Goal: Unclear: Browse casually

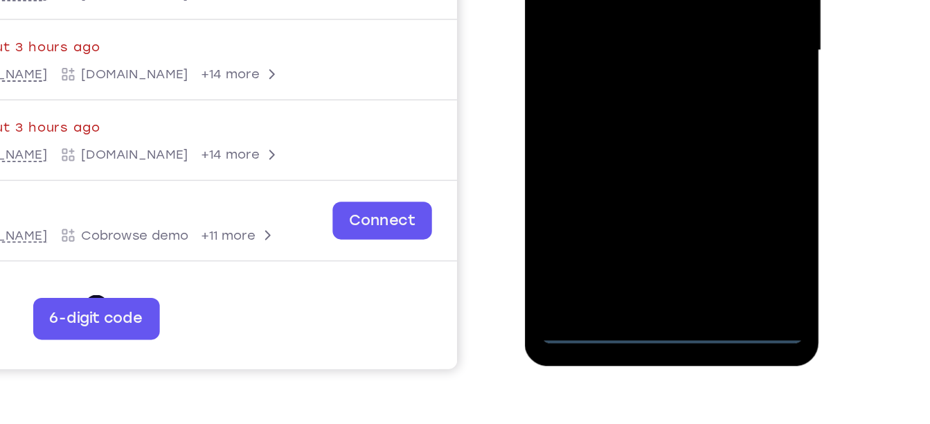
scroll to position [267, 0]
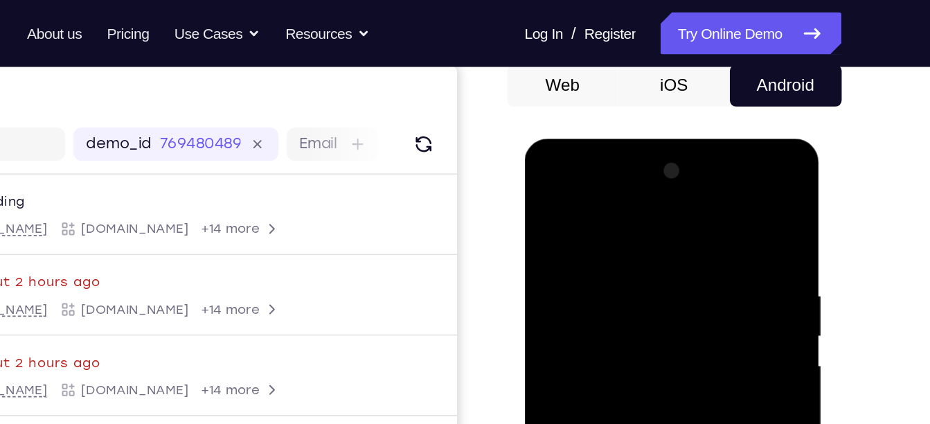
scroll to position [136, 0]
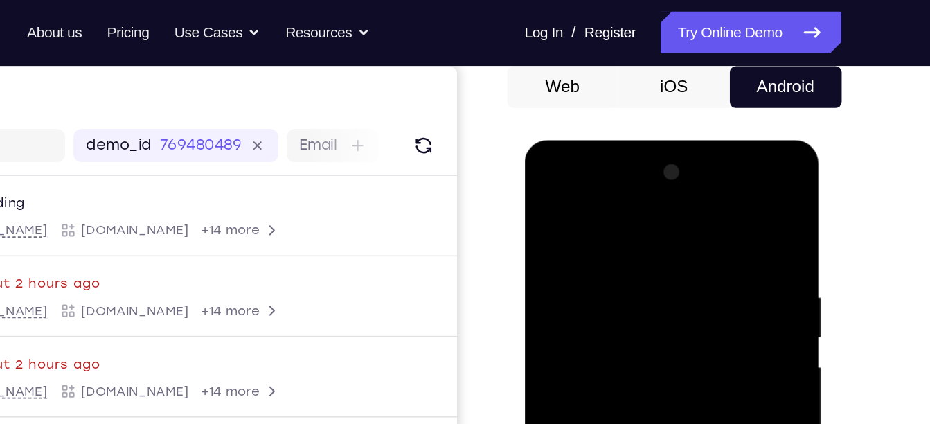
click at [596, 213] on div at bounding box center [621, 344] width 174 height 388
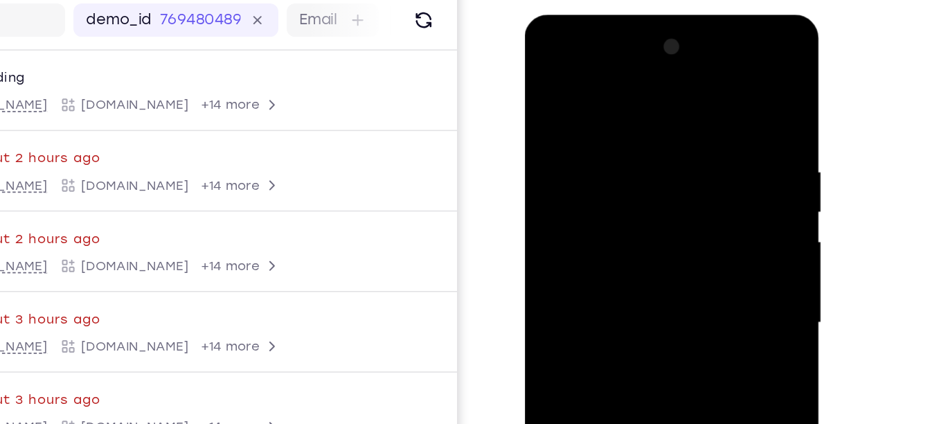
click at [561, 176] on div at bounding box center [621, 219] width 174 height 388
click at [586, 224] on div at bounding box center [621, 219] width 174 height 388
click at [568, 211] on div at bounding box center [621, 219] width 174 height 388
click at [596, 235] on div at bounding box center [621, 219] width 174 height 388
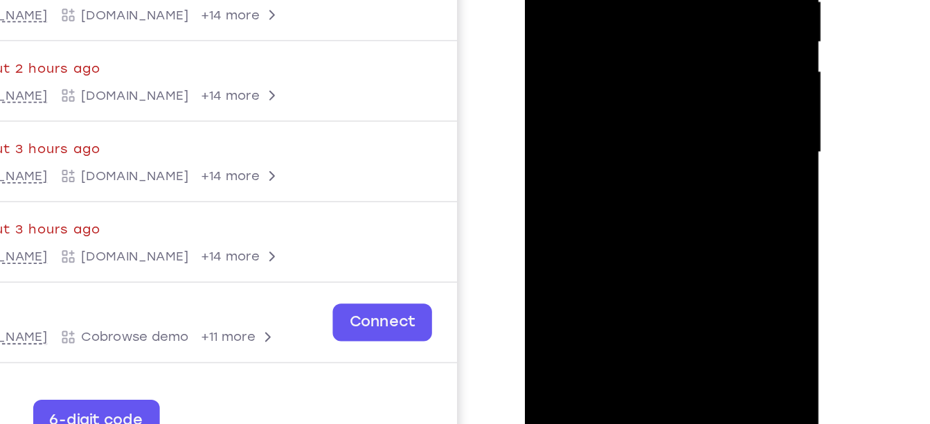
drag, startPoint x: 638, startPoint y: 123, endPoint x: 638, endPoint y: 61, distance: 62.3
click at [638, 61] on div at bounding box center [621, 49] width 174 height 388
drag, startPoint x: 637, startPoint y: 95, endPoint x: 637, endPoint y: 47, distance: 47.8
click at [637, 47] on div at bounding box center [621, 49] width 174 height 388
click at [635, 9] on div at bounding box center [621, 49] width 174 height 388
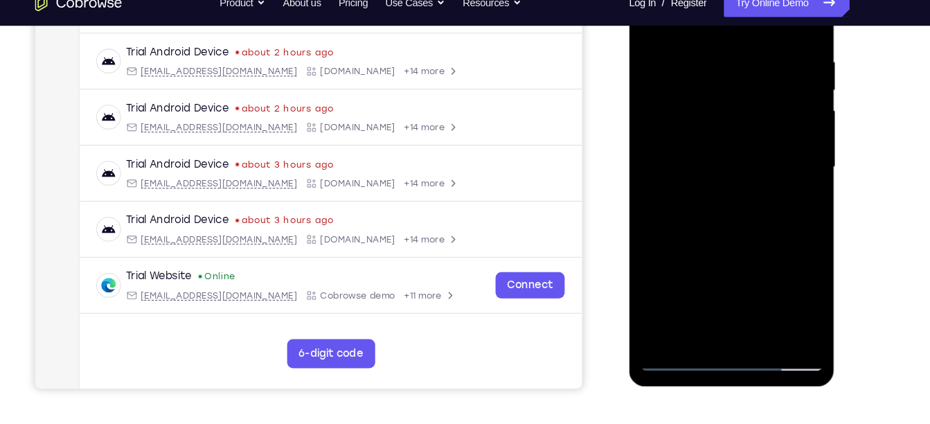
drag, startPoint x: 725, startPoint y: 201, endPoint x: 731, endPoint y: -17, distance: 218.8
click at [731, 0] on div at bounding box center [726, 158] width 174 height 388
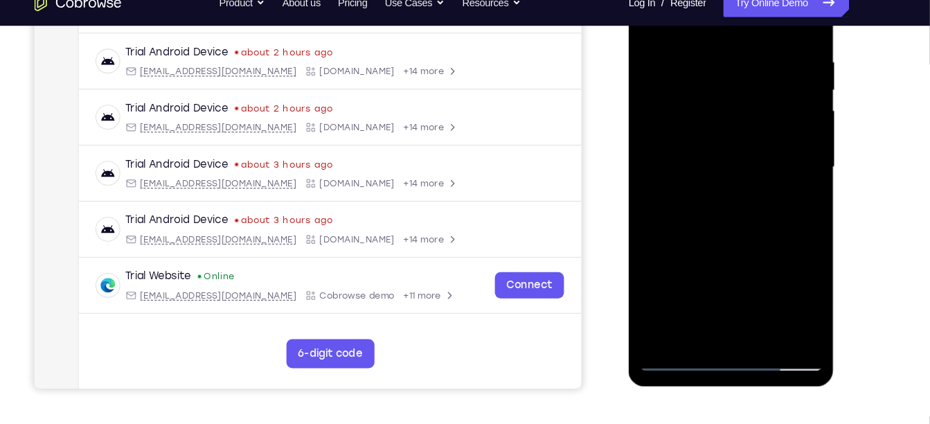
drag, startPoint x: 725, startPoint y: 217, endPoint x: 724, endPoint y: -14, distance: 230.5
click at [724, 0] on div at bounding box center [725, 158] width 174 height 388
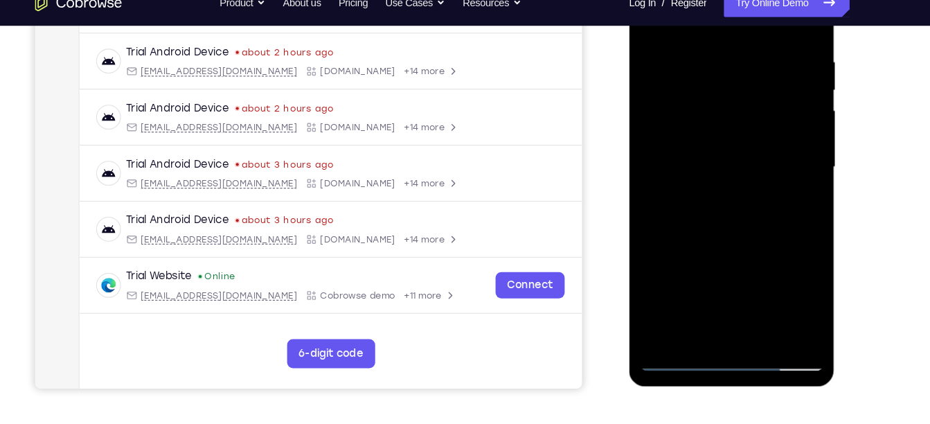
drag, startPoint x: 729, startPoint y: 226, endPoint x: 722, endPoint y: 69, distance: 157.3
click at [722, 69] on div at bounding box center [726, 158] width 174 height 388
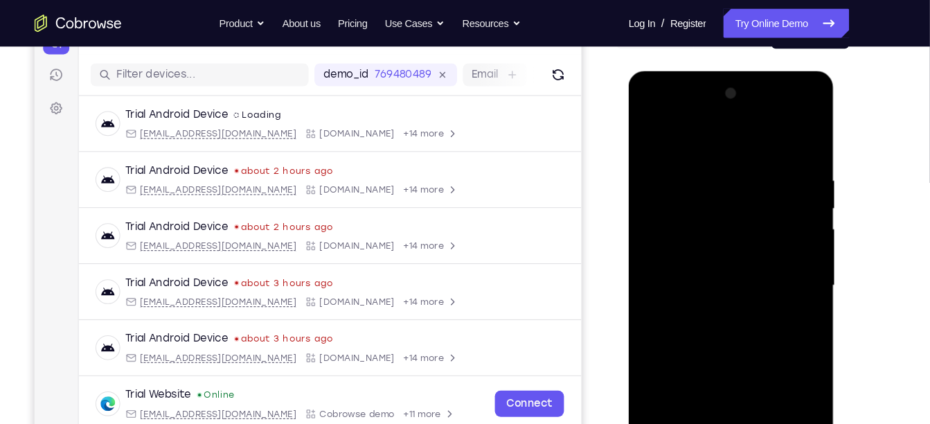
scroll to position [161, 0]
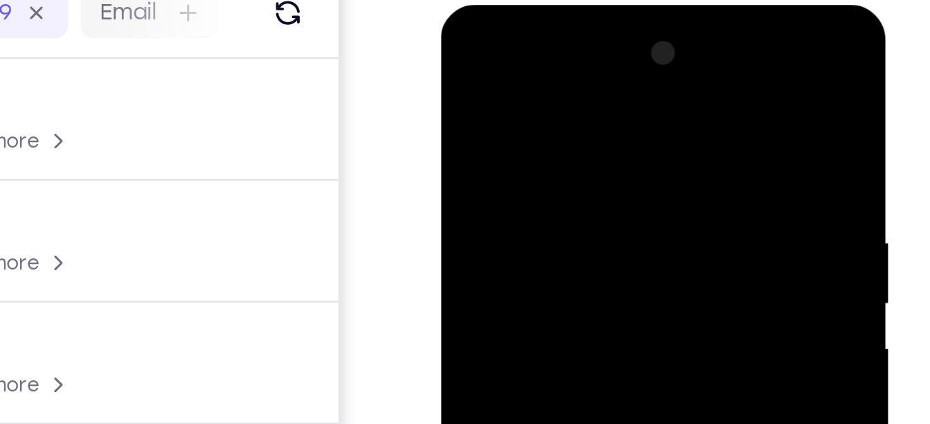
click at [530, 50] on div at bounding box center [538, 209] width 174 height 388
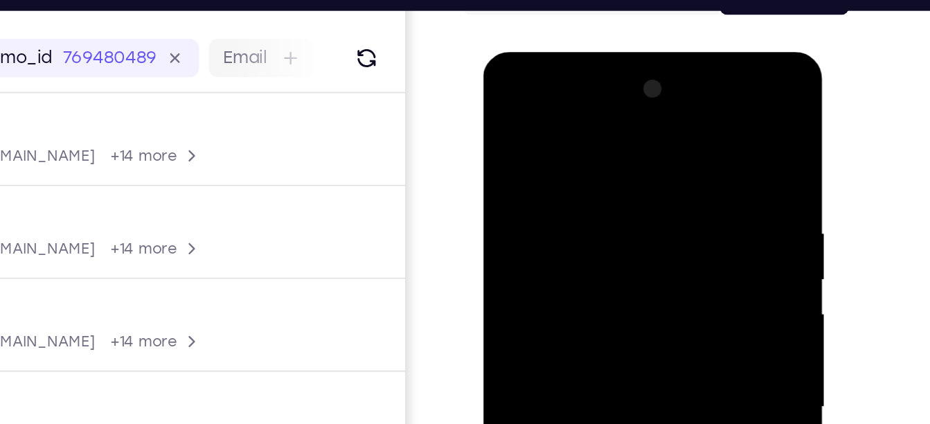
click at [563, 192] on div at bounding box center [581, 256] width 174 height 388
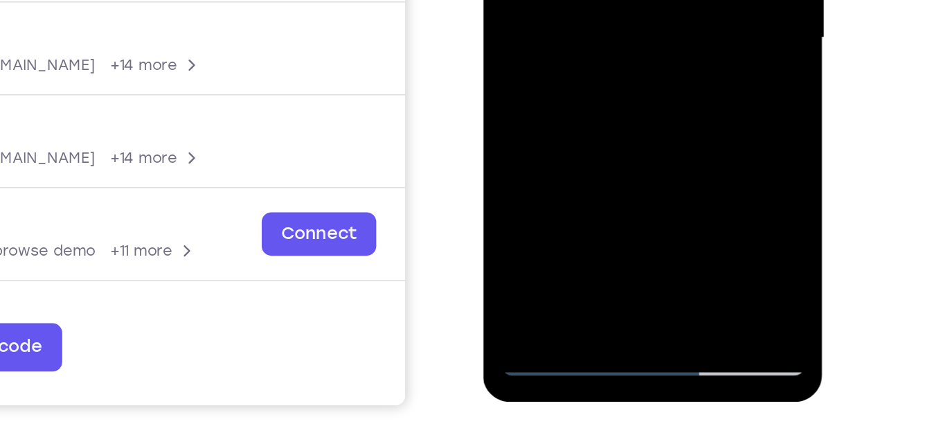
scroll to position [233, 0]
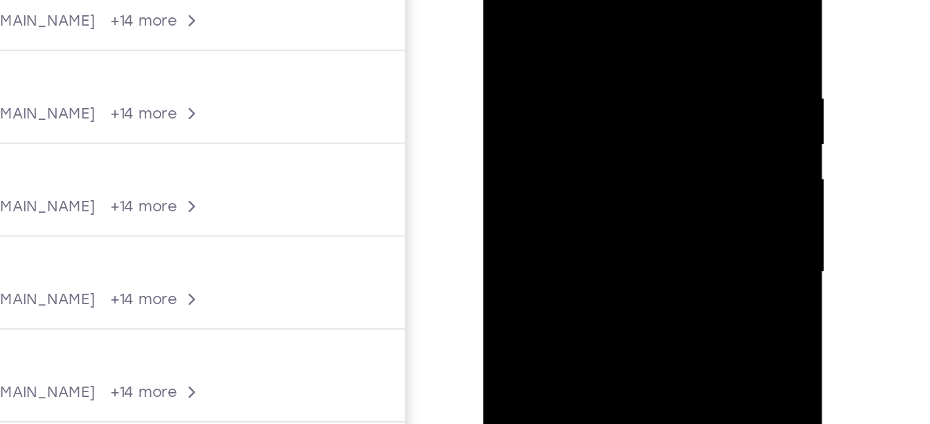
click at [523, 60] on div at bounding box center [581, 121] width 174 height 388
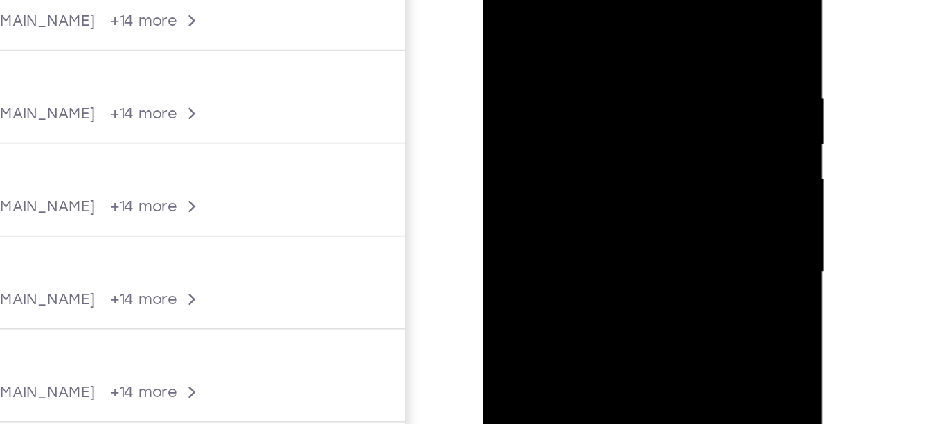
click at [523, 60] on div at bounding box center [581, 121] width 174 height 388
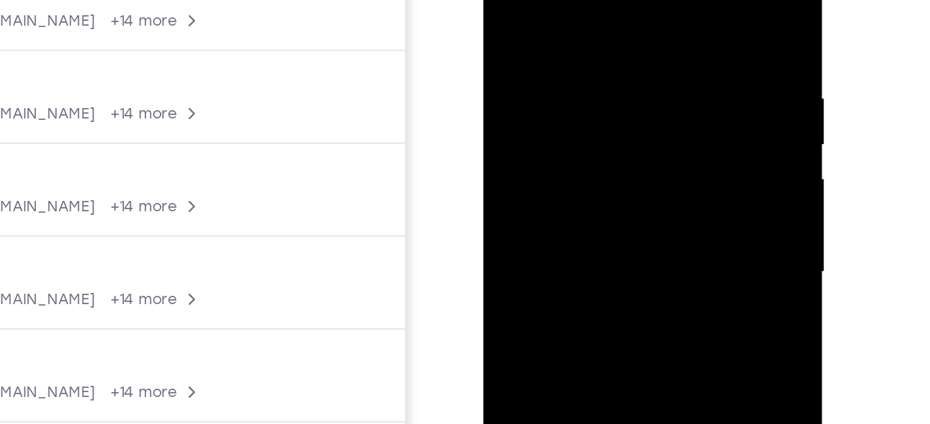
click at [523, 60] on div at bounding box center [581, 121] width 174 height 388
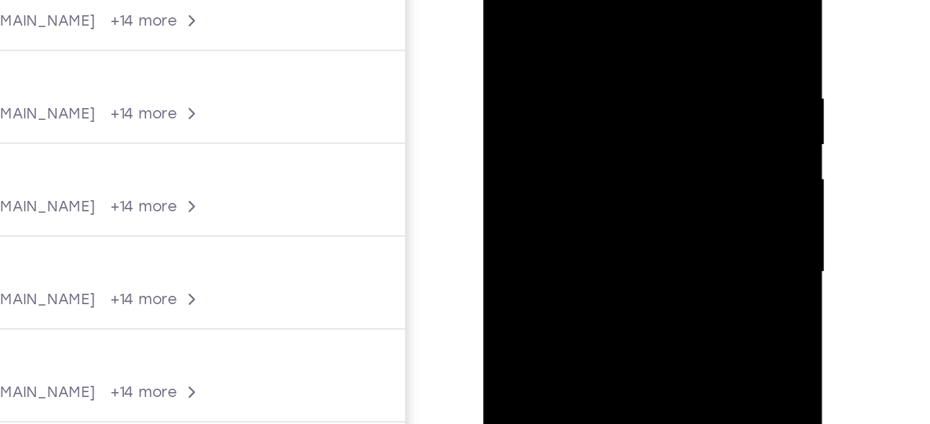
click at [523, 60] on div at bounding box center [581, 121] width 174 height 388
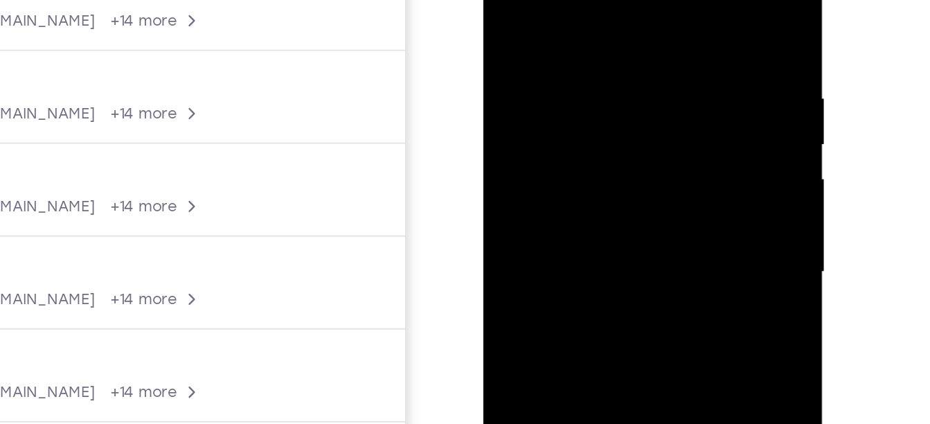
click at [523, 60] on div at bounding box center [581, 121] width 174 height 388
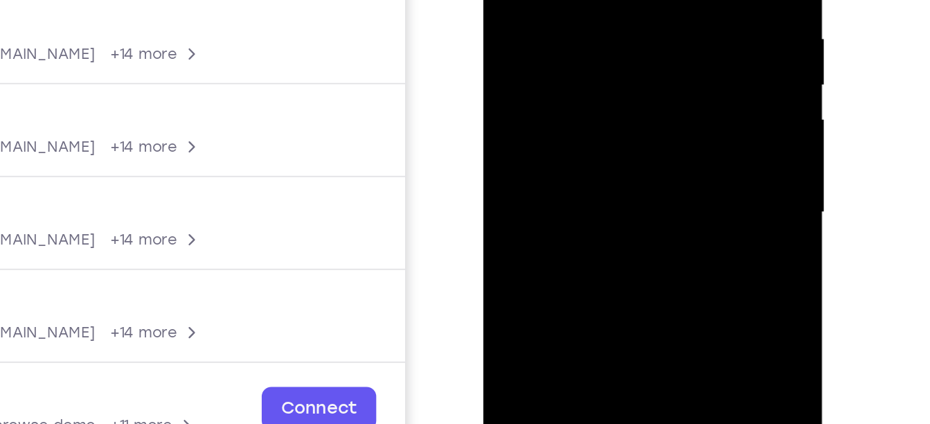
click at [584, 125] on div at bounding box center [581, 62] width 174 height 388
click at [564, 0] on div at bounding box center [581, 62] width 174 height 388
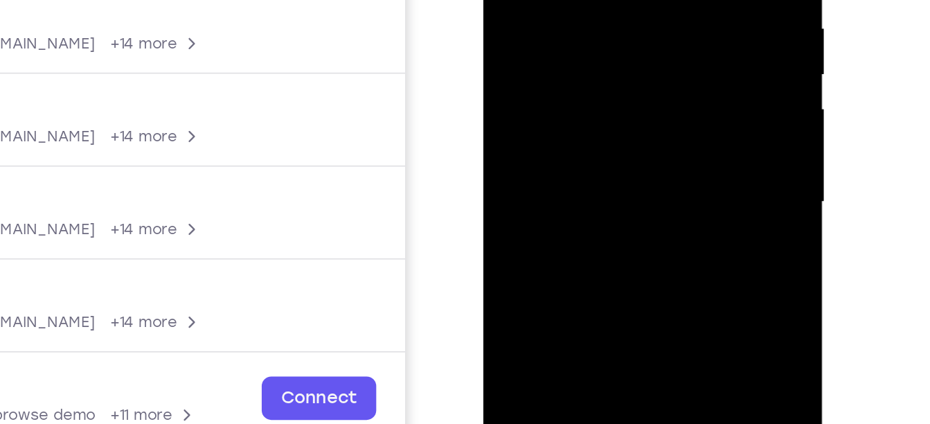
click at [657, 39] on div at bounding box center [581, 51] width 174 height 388
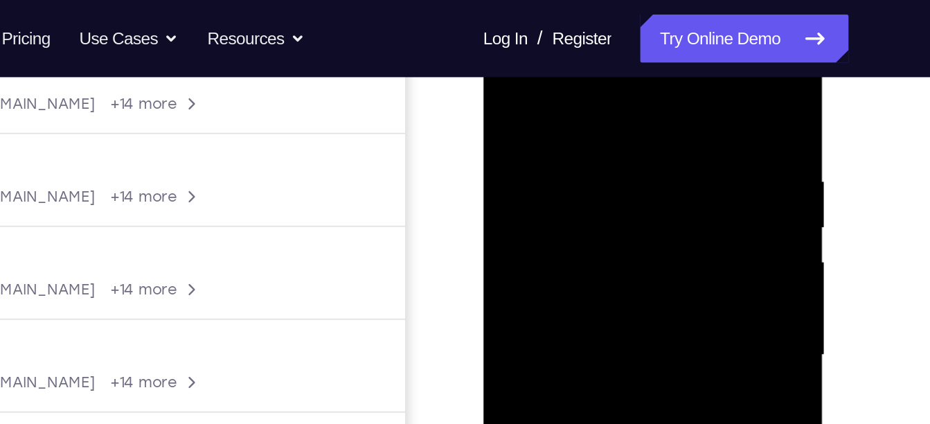
scroll to position [228, 0]
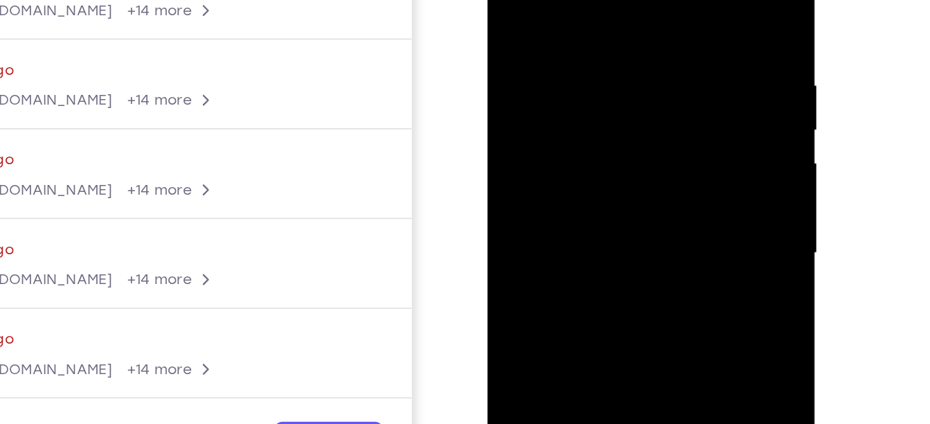
click at [601, 104] on div at bounding box center [585, 115] width 174 height 388
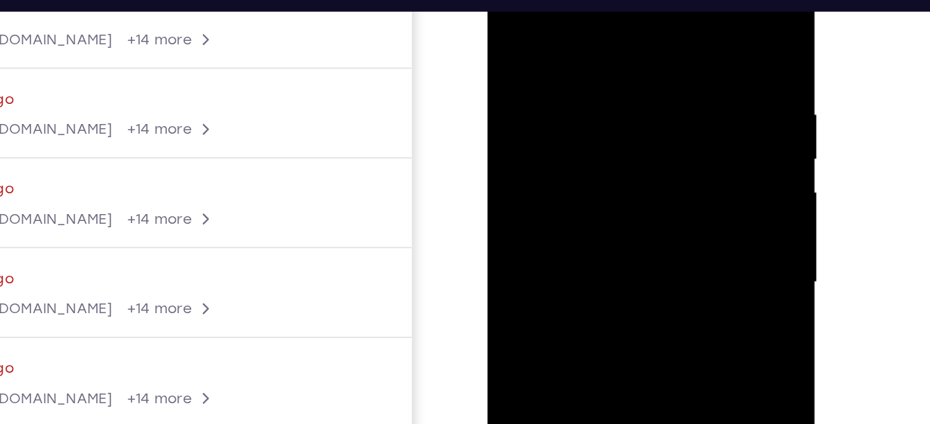
click at [658, 8] on div at bounding box center [585, 144] width 174 height 388
drag, startPoint x: 615, startPoint y: 145, endPoint x: 620, endPoint y: -6, distance: 151.0
click at [620, 0] on div at bounding box center [585, 144] width 174 height 388
drag, startPoint x: 578, startPoint y: 181, endPoint x: 584, endPoint y: 42, distance: 139.3
click at [584, 42] on div at bounding box center [585, 144] width 174 height 388
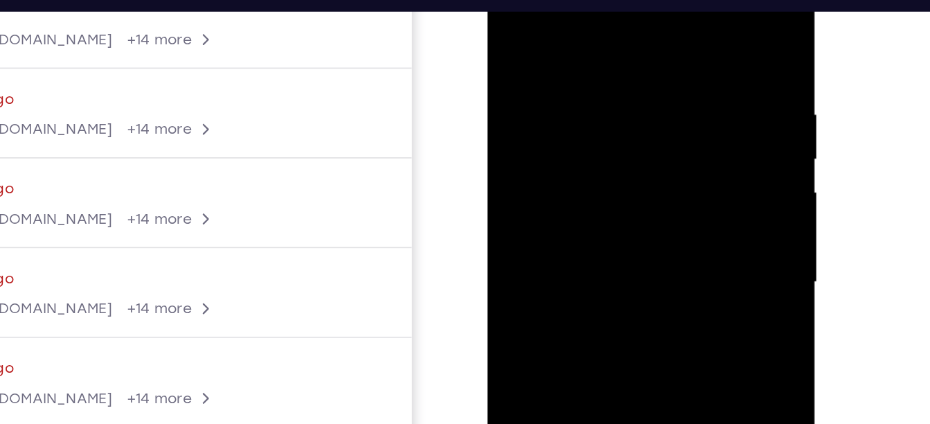
drag, startPoint x: 579, startPoint y: 157, endPoint x: 595, endPoint y: 1, distance: 157.3
click at [595, 1] on div at bounding box center [585, 144] width 174 height 388
drag, startPoint x: 584, startPoint y: 175, endPoint x: 600, endPoint y: 43, distance: 133.2
click at [600, 43] on div at bounding box center [585, 144] width 174 height 388
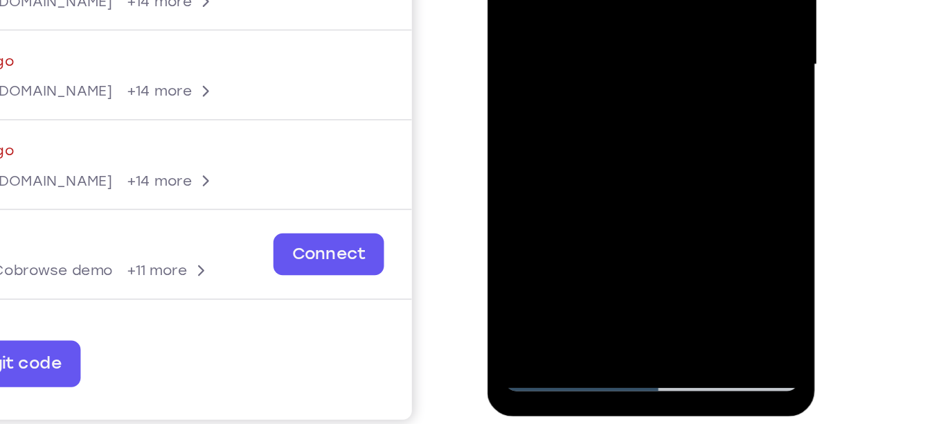
scroll to position [231, 0]
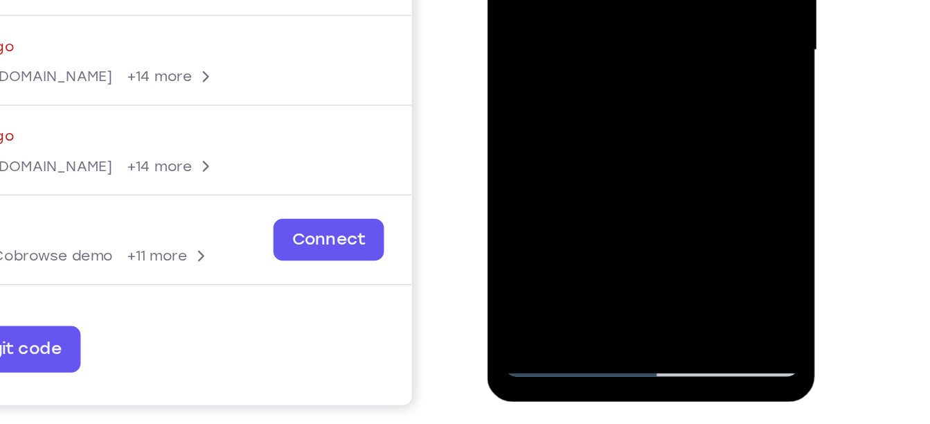
drag, startPoint x: 606, startPoint y: -3, endPoint x: 604, endPoint y: -72, distance: 68.6
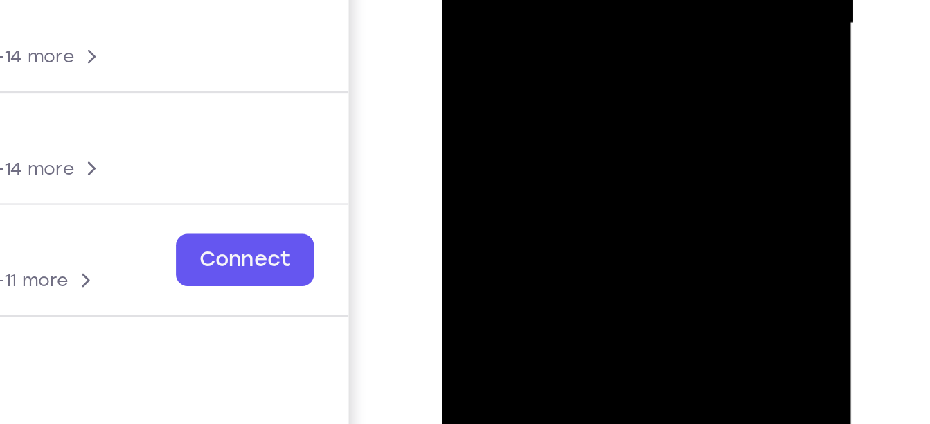
drag, startPoint x: 546, startPoint y: -121, endPoint x: 545, endPoint y: -245, distance: 123.9
drag, startPoint x: 552, startPoint y: -79, endPoint x: 550, endPoint y: -179, distance: 99.7
drag, startPoint x: 557, startPoint y: -84, endPoint x: 545, endPoint y: -164, distance: 81.3
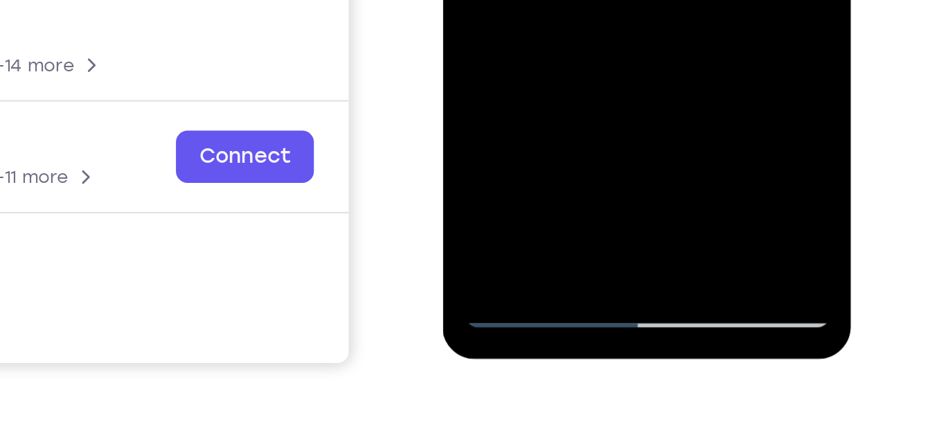
scroll to position [251, 0]
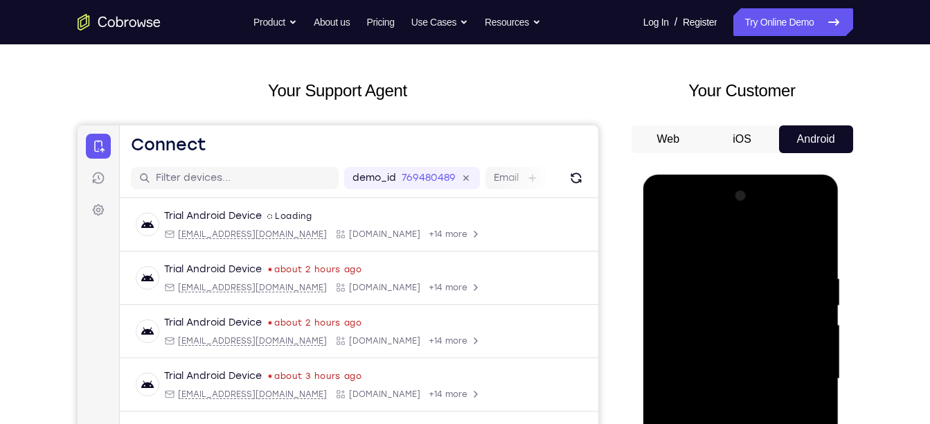
scroll to position [0, 0]
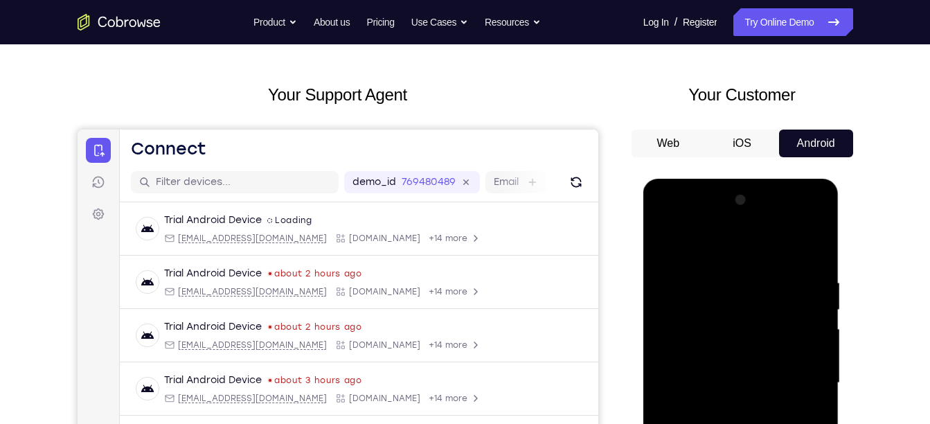
scroll to position [51, 0]
click at [672, 270] on div at bounding box center [740, 382] width 174 height 388
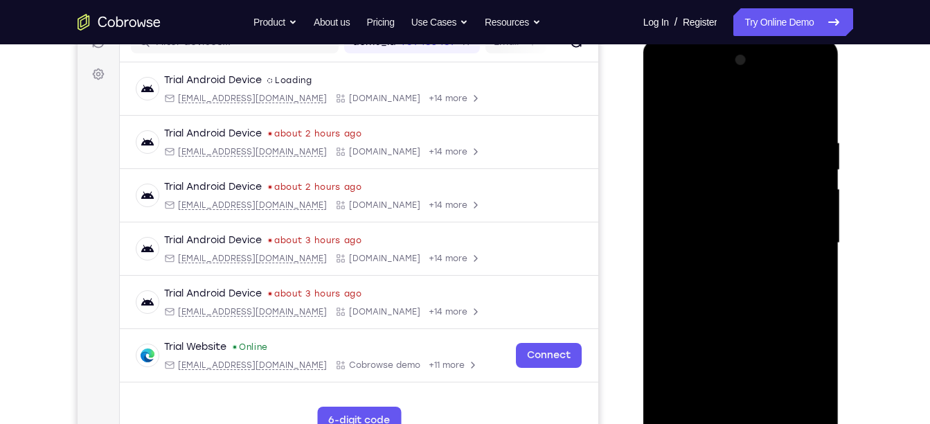
scroll to position [191, 0]
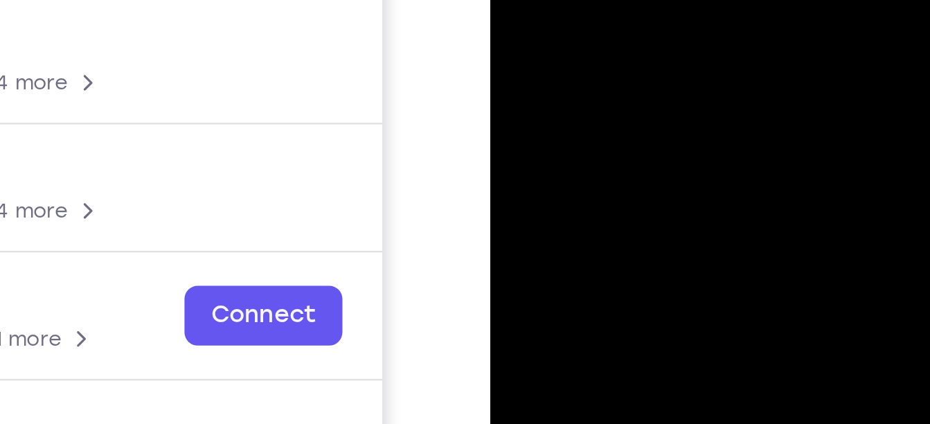
drag, startPoint x: 590, startPoint y: -128, endPoint x: 586, endPoint y: -246, distance: 118.5
drag, startPoint x: 579, startPoint y: -163, endPoint x: 584, endPoint y: -281, distance: 118.5
drag, startPoint x: 576, startPoint y: -138, endPoint x: 572, endPoint y: -263, distance: 124.7
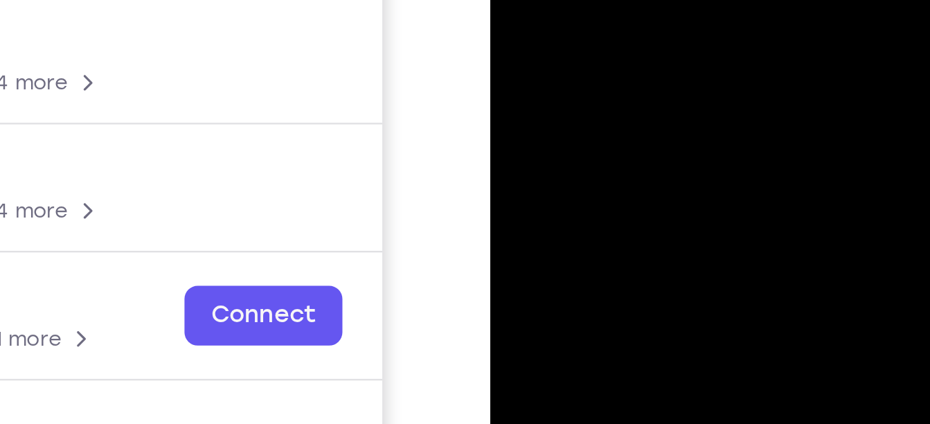
drag, startPoint x: 573, startPoint y: -162, endPoint x: 578, endPoint y: -278, distance: 115.7
drag, startPoint x: 579, startPoint y: -138, endPoint x: 581, endPoint y: -245, distance: 106.6
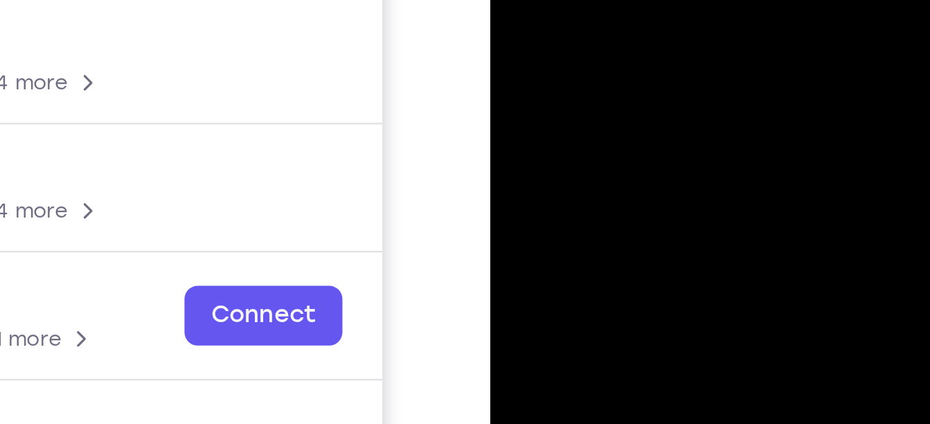
drag, startPoint x: 584, startPoint y: -148, endPoint x: 586, endPoint y: -260, distance: 112.2
drag, startPoint x: 598, startPoint y: -154, endPoint x: 598, endPoint y: -248, distance: 94.1
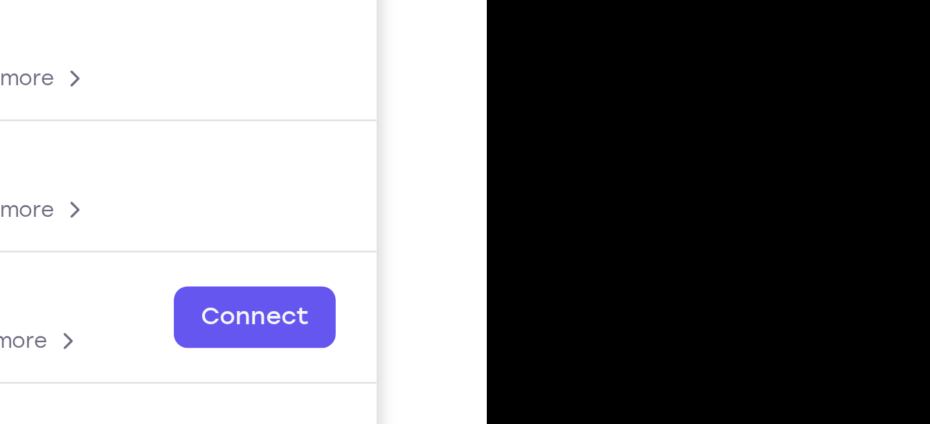
drag, startPoint x: 572, startPoint y: -152, endPoint x: 574, endPoint y: -255, distance: 103.9
drag, startPoint x: 587, startPoint y: -129, endPoint x: 588, endPoint y: -198, distance: 68.5
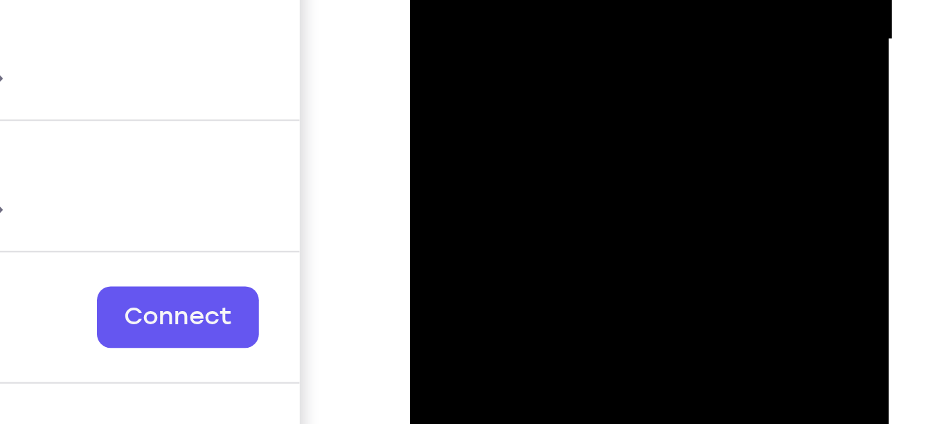
drag, startPoint x: 523, startPoint y: -164, endPoint x: 522, endPoint y: -257, distance: 92.8
drag, startPoint x: 522, startPoint y: -174, endPoint x: 524, endPoint y: -268, distance: 93.5
drag, startPoint x: 531, startPoint y: -172, endPoint x: 530, endPoint y: -285, distance: 112.2
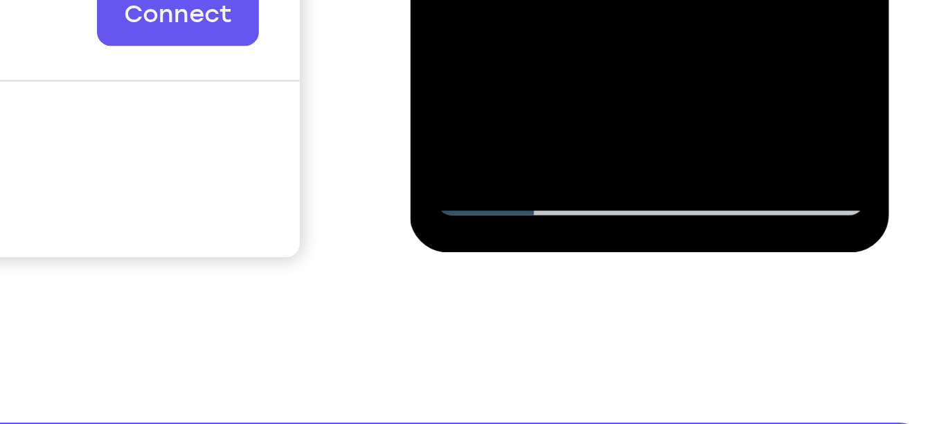
scroll to position [287, 0]
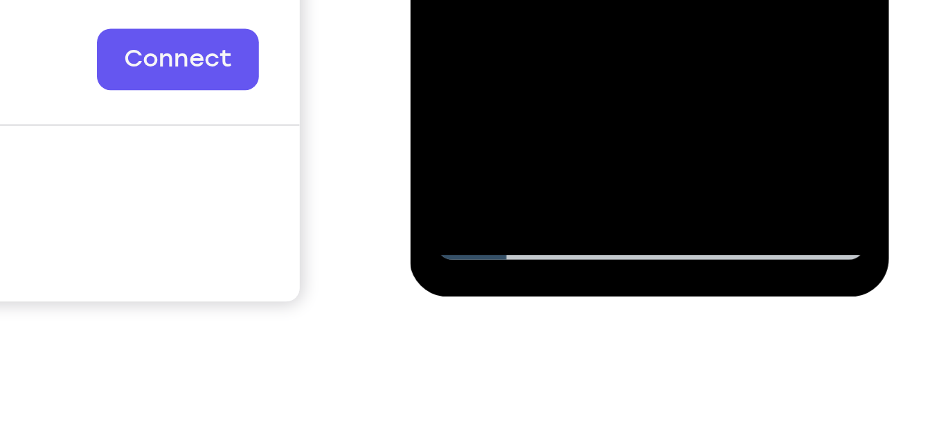
drag, startPoint x: 495, startPoint y: -392, endPoint x: 496, endPoint y: -435, distance: 42.2
drag, startPoint x: 525, startPoint y: -386, endPoint x: 519, endPoint y: -411, distance: 25.7
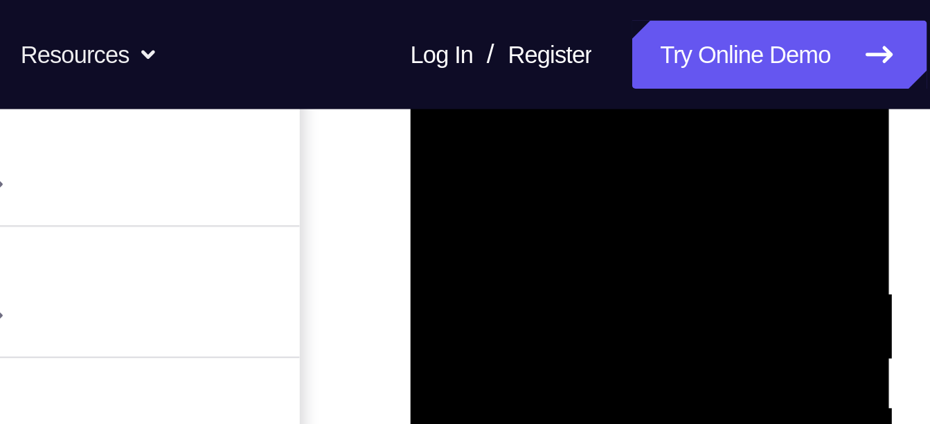
scroll to position [213, 0]
click at [428, 129] on div at bounding box center [507, 243] width 174 height 388
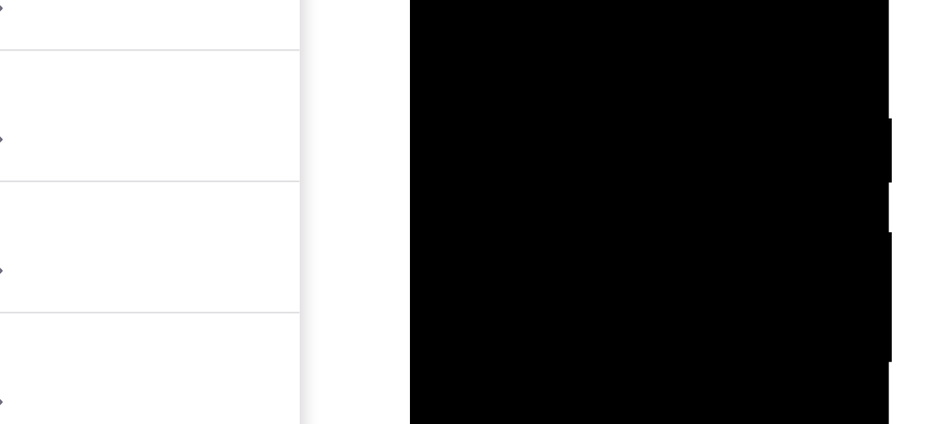
click at [430, 0] on div at bounding box center [507, 67] width 174 height 388
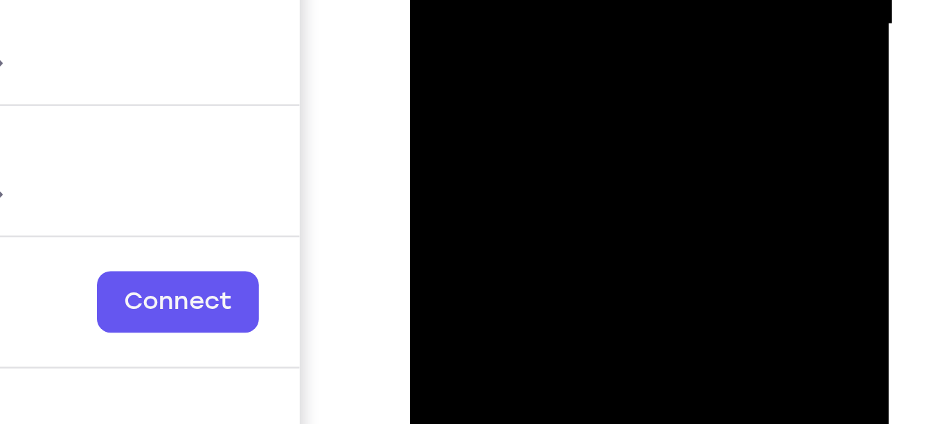
scroll to position [274, 0]
